Goal: Information Seeking & Learning: Learn about a topic

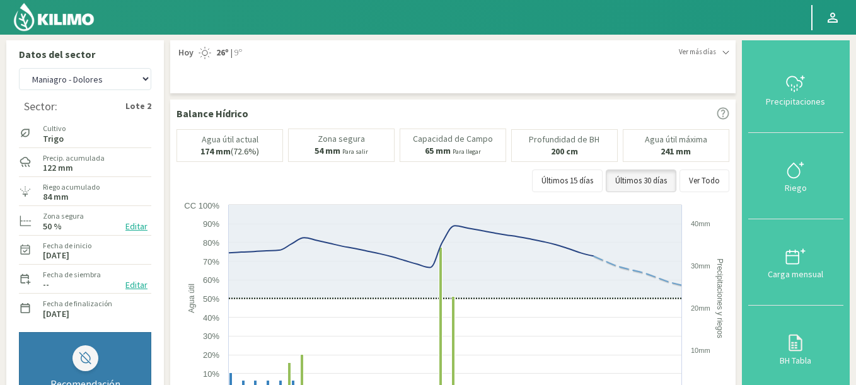
select select "210: Object"
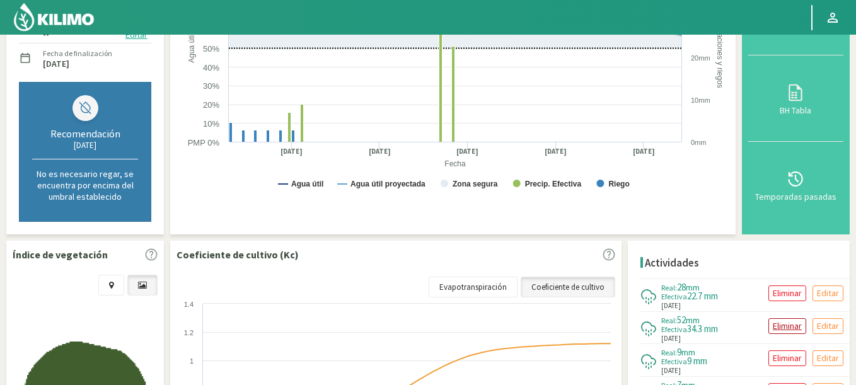
scroll to position [302, 0]
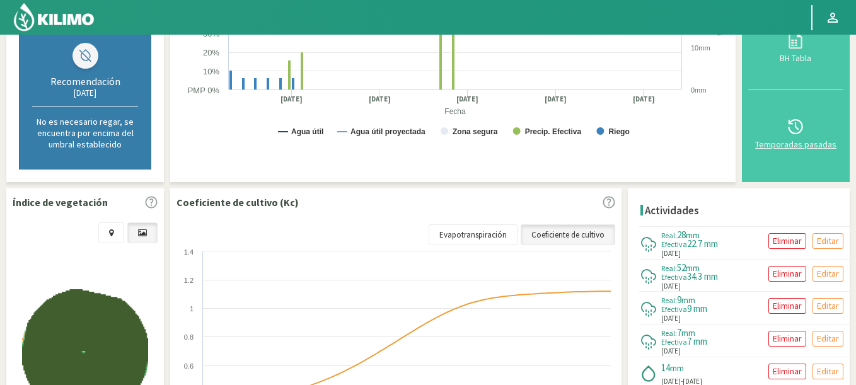
click at [804, 130] on icon at bounding box center [795, 127] width 20 height 20
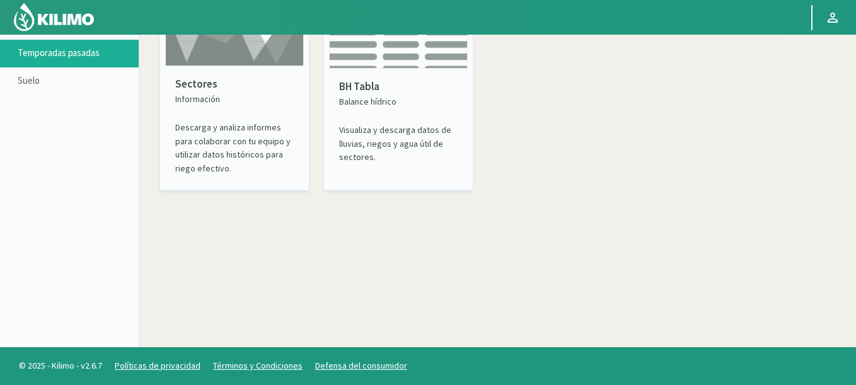
scroll to position [72, 0]
click at [217, 71] on div "Sectores Información Descarga y analiza informes para colaborar con tu equipo y…" at bounding box center [234, 125] width 139 height 119
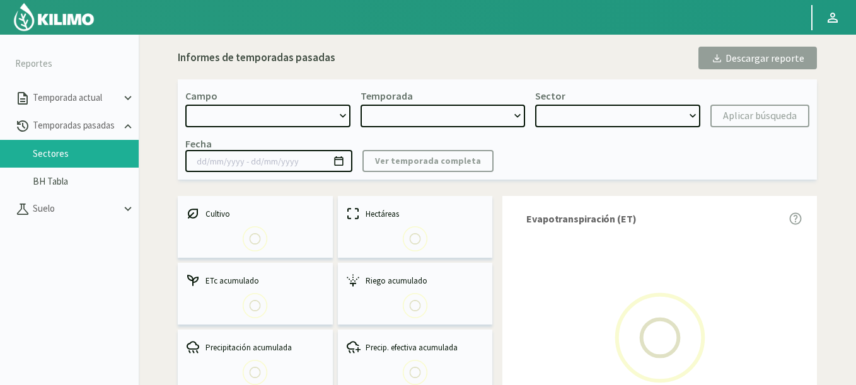
select select "0: Object"
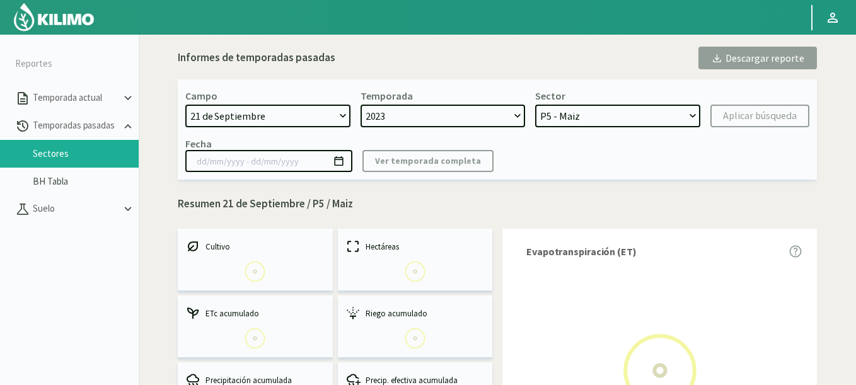
select select "0: 2023"
select select "0: Object"
type input "[DATE] - [DATE]"
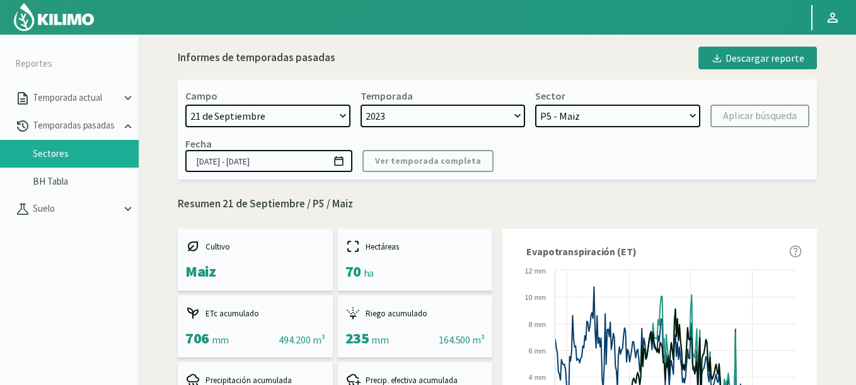
click at [256, 110] on select "[DATE] 8 Fuegos Acograpes - Ag. [PERSON_NAME] - Ag. [GEOGRAPHIC_DATA] Acograpes…" at bounding box center [267, 116] width 165 height 23
select select "1618: Object"
click at [185, 105] on select "[DATE] 8 Fuegos Acograpes - Ag. [PERSON_NAME] - Ag. [GEOGRAPHIC_DATA] Acograpes…" at bounding box center [267, 116] width 165 height 23
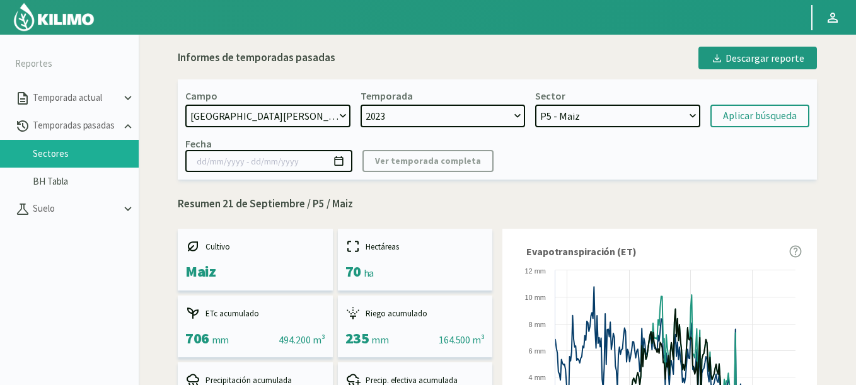
select select
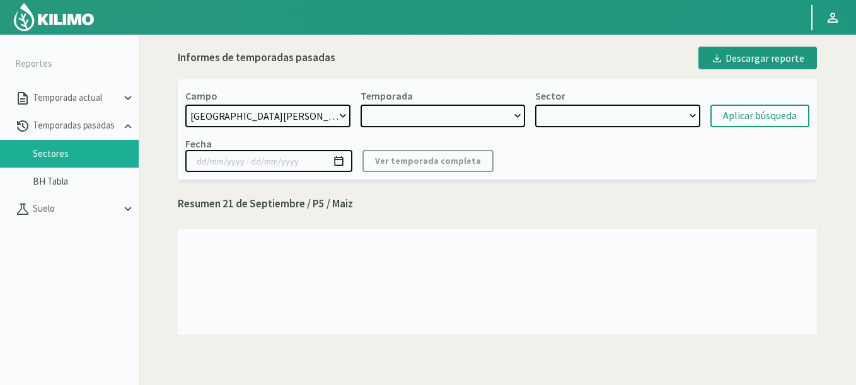
select select "2: 2024"
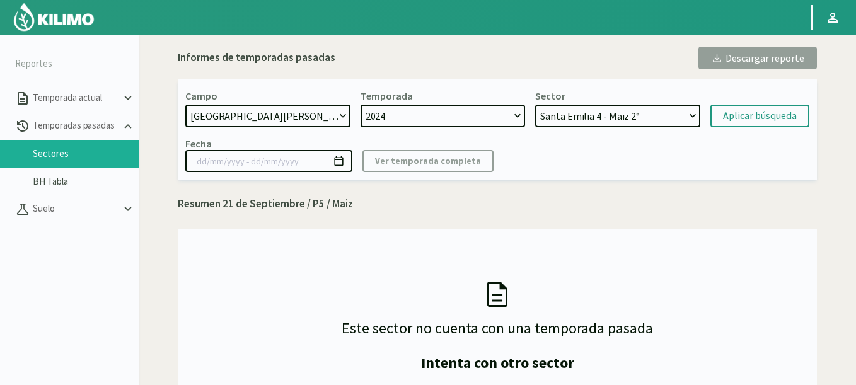
select select "10: Object"
click at [535, 105] on select "[GEOGRAPHIC_DATA][PERSON_NAME] 4 - [GEOGRAPHIC_DATA] 2° [GEOGRAPHIC_DATA][PERSO…" at bounding box center [617, 116] width 165 height 23
drag, startPoint x: 778, startPoint y: 96, endPoint x: 764, endPoint y: 106, distance: 16.6
click at [773, 100] on form "Campo [DATE] 8 Fuegos Acograpes - Ag. [PERSON_NAME] - Ag. [GEOGRAPHIC_DATA] Aco…" at bounding box center [497, 108] width 624 height 38
click at [761, 109] on div "Aplicar búsqueda" at bounding box center [760, 115] width 74 height 15
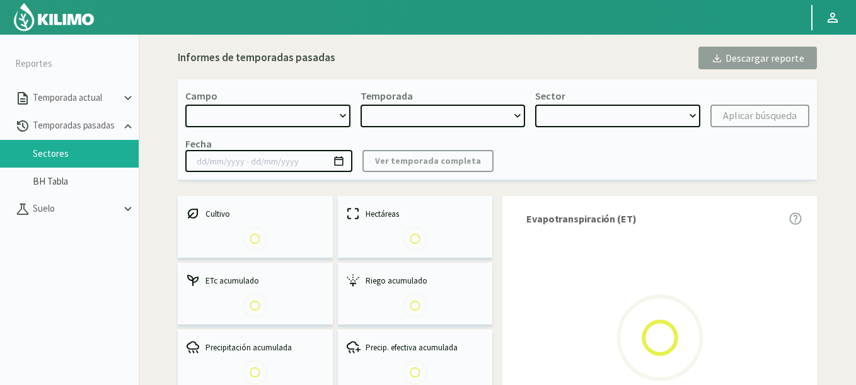
select select "1618: Object"
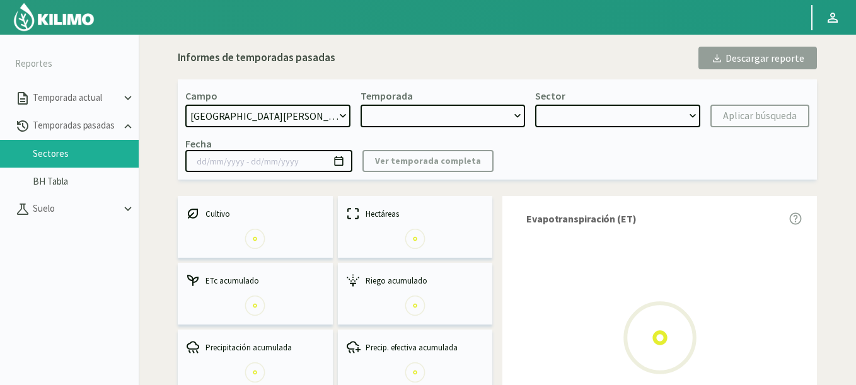
type input "[DATE] - [DATE]"
select select "0: 2024"
select select "3: Object"
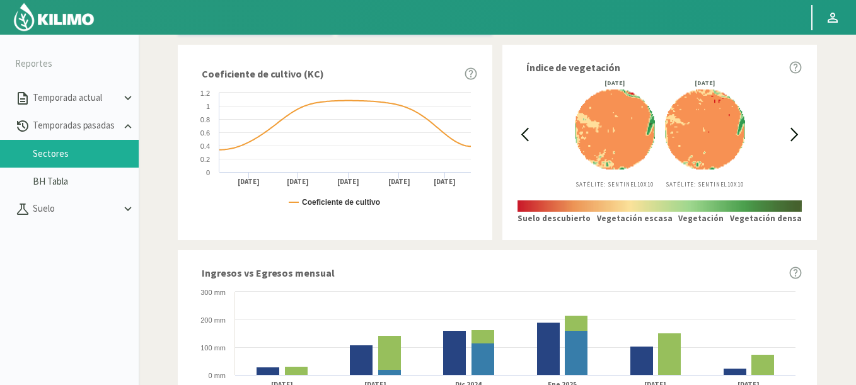
scroll to position [378, 0]
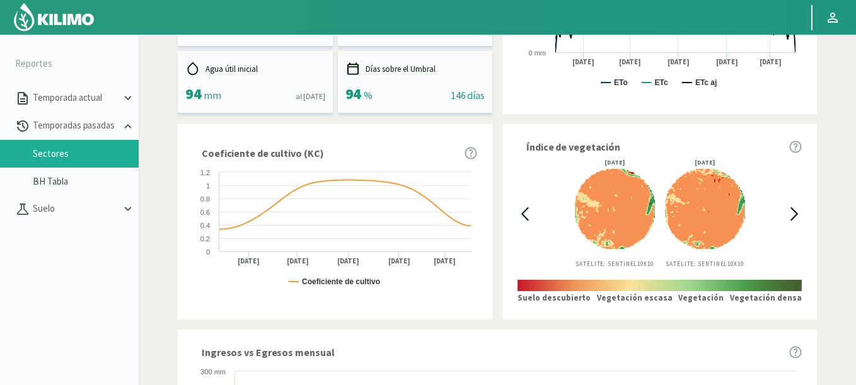
click at [791, 209] on icon at bounding box center [794, 214] width 6 height 12
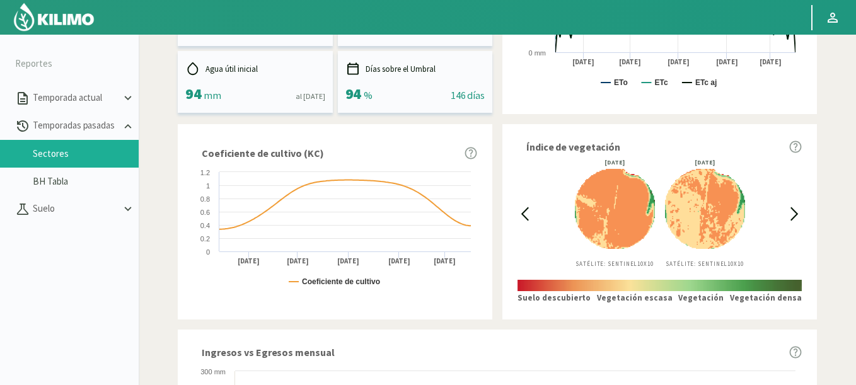
click at [791, 209] on icon at bounding box center [794, 214] width 6 height 12
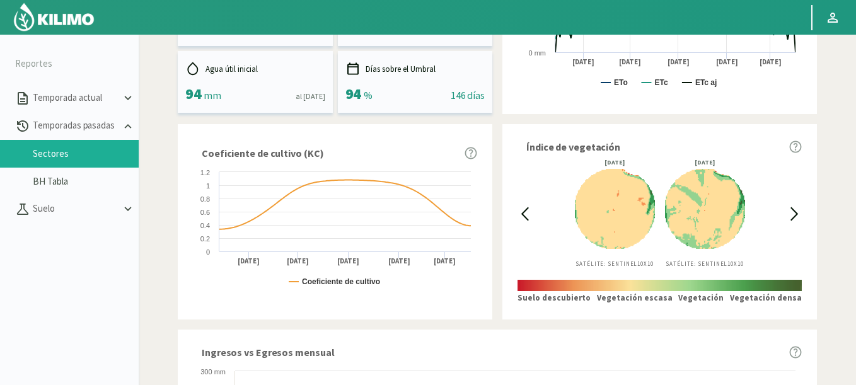
click at [791, 209] on icon at bounding box center [794, 214] width 6 height 12
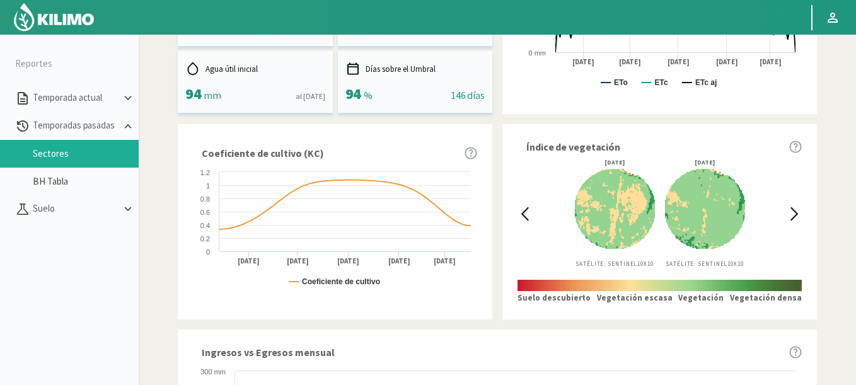
click at [596, 195] on img at bounding box center [615, 209] width 80 height 86
click at [802, 217] on svg-icon at bounding box center [798, 214] width 11 height 14
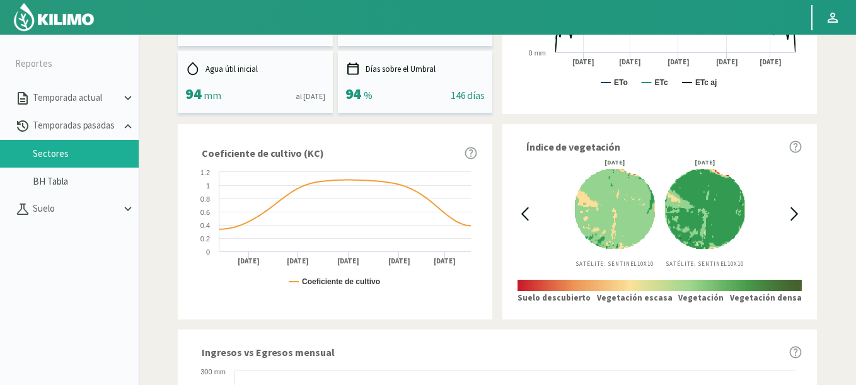
click at [803, 214] on svg-icon at bounding box center [798, 214] width 11 height 14
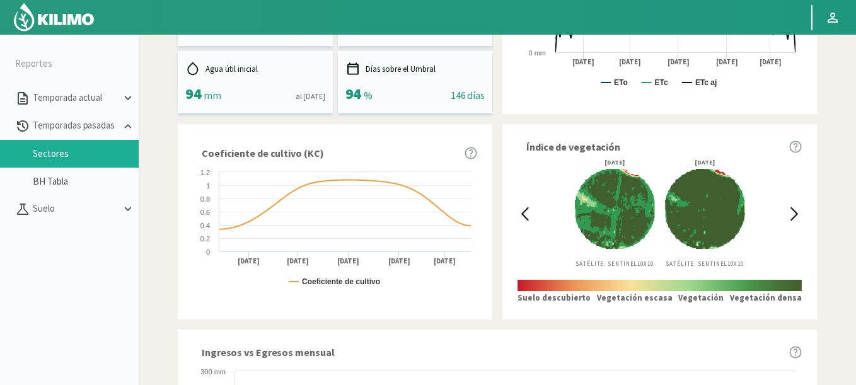
click at [698, 224] on img at bounding box center [705, 209] width 80 height 86
click at [794, 207] on icon at bounding box center [794, 214] width 14 height 14
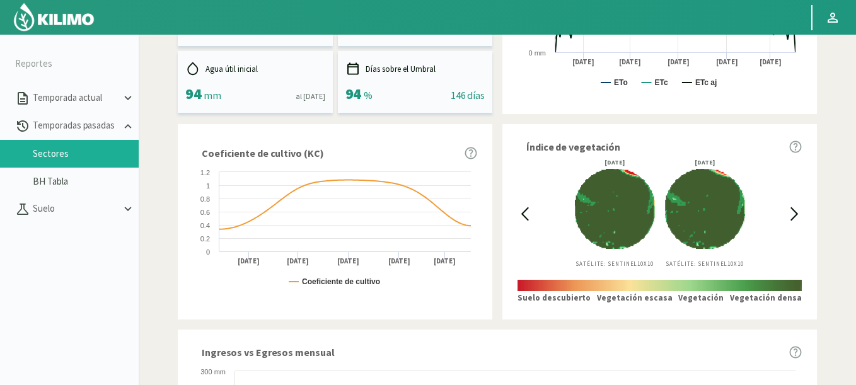
click at [791, 207] on icon at bounding box center [794, 214] width 14 height 14
click at [524, 214] on icon at bounding box center [524, 214] width 14 height 14
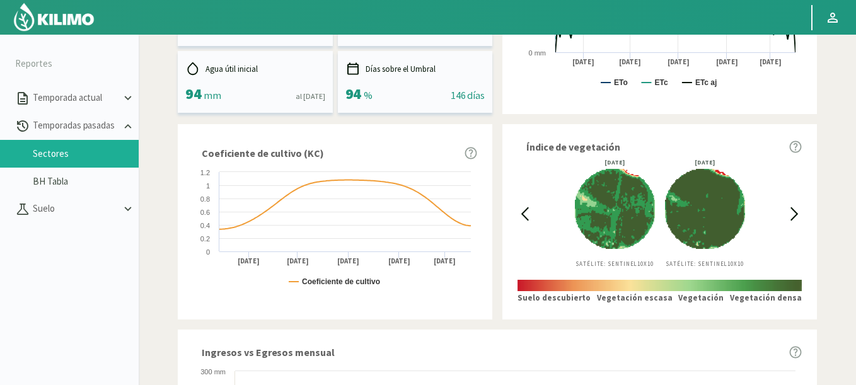
click at [795, 212] on icon at bounding box center [794, 214] width 6 height 12
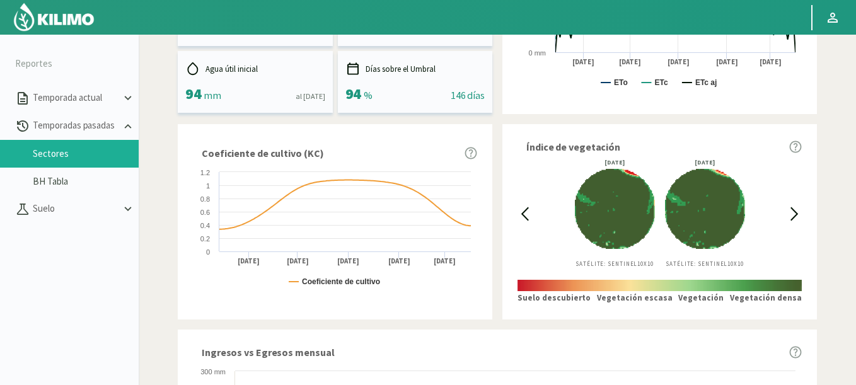
click at [797, 215] on icon at bounding box center [794, 214] width 6 height 12
click at [796, 209] on icon at bounding box center [794, 214] width 14 height 14
click at [797, 211] on icon at bounding box center [794, 214] width 14 height 14
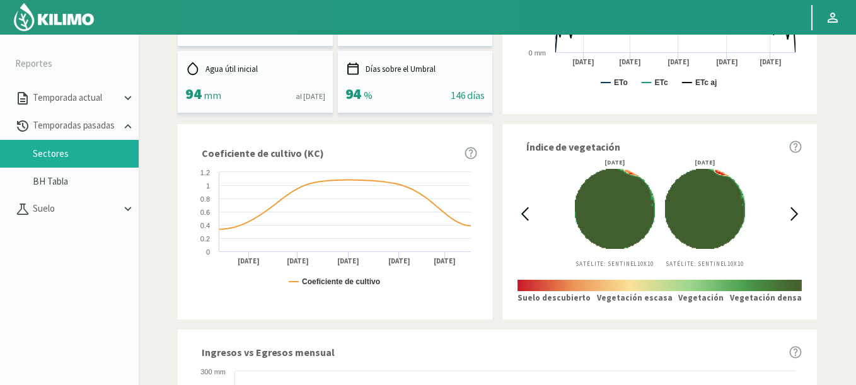
click at [797, 211] on icon at bounding box center [794, 214] width 14 height 14
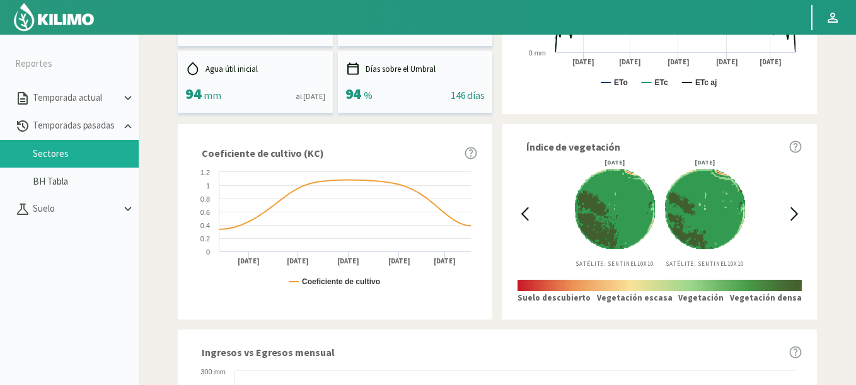
click at [797, 211] on icon at bounding box center [794, 214] width 14 height 14
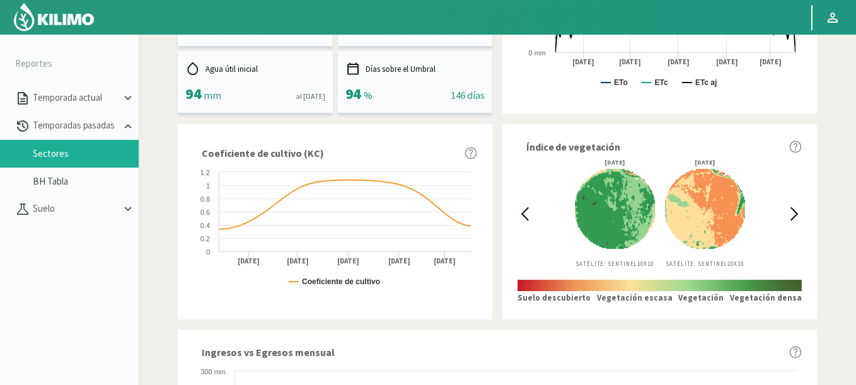
click at [515, 209] on svg-icon at bounding box center [520, 214] width 11 height 14
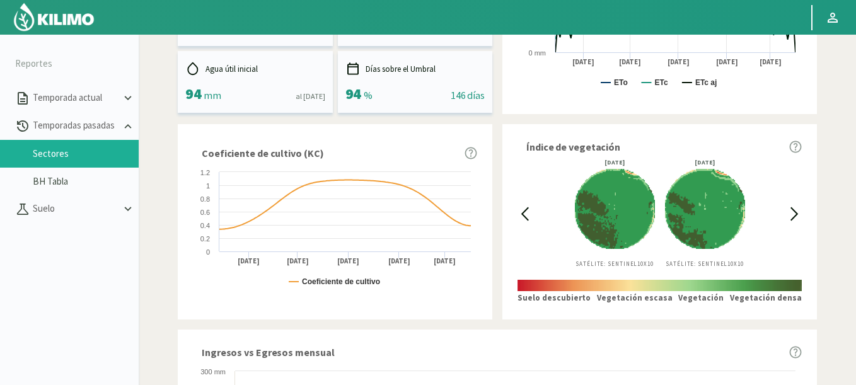
click at [515, 209] on svg-icon at bounding box center [520, 214] width 11 height 14
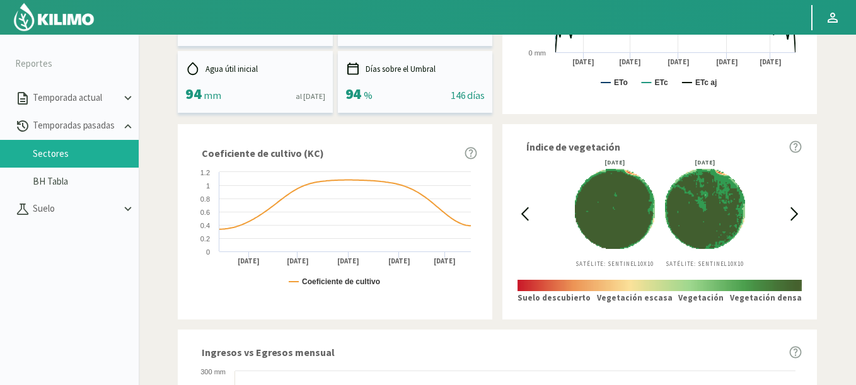
click at [515, 209] on svg-icon at bounding box center [520, 214] width 11 height 14
click at [799, 211] on icon at bounding box center [794, 214] width 14 height 14
click at [526, 216] on icon at bounding box center [524, 214] width 14 height 14
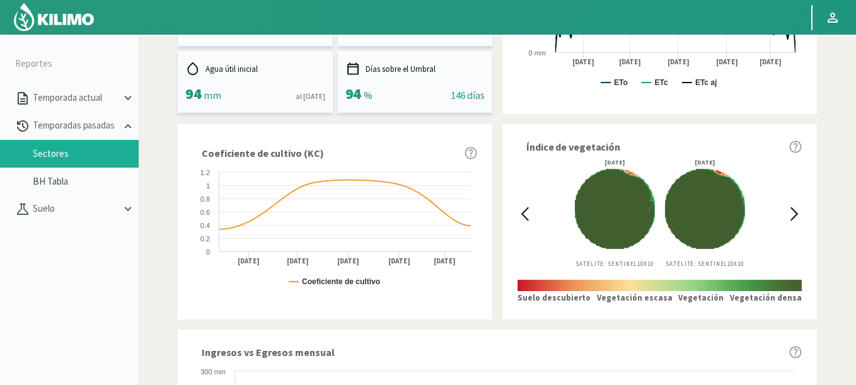
click at [791, 217] on icon at bounding box center [794, 214] width 14 height 14
click at [520, 214] on icon at bounding box center [524, 214] width 14 height 14
click at [791, 207] on icon at bounding box center [794, 214] width 14 height 14
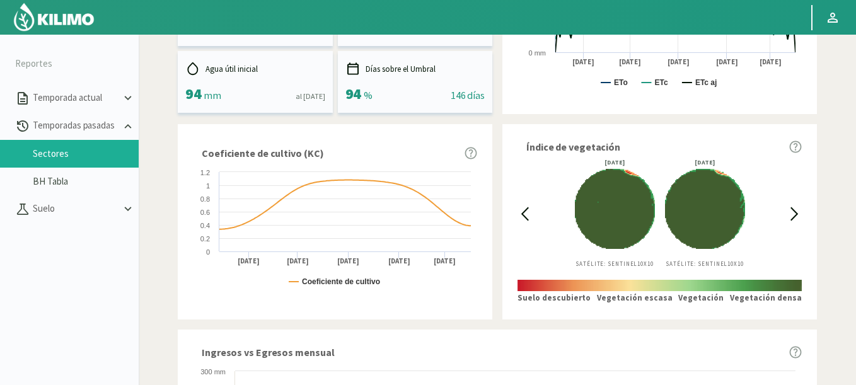
click at [518, 209] on icon at bounding box center [524, 214] width 14 height 14
